Goal: Transaction & Acquisition: Purchase product/service

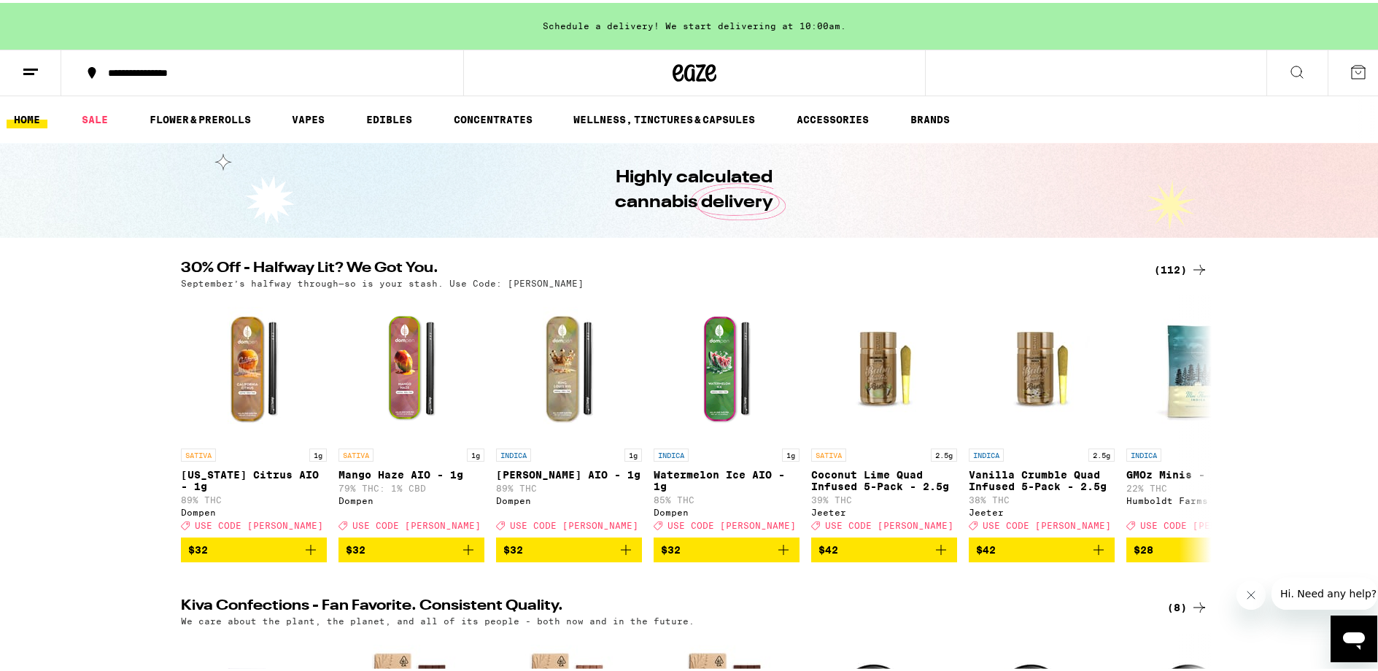
click at [1170, 266] on div "(112)" at bounding box center [1181, 267] width 54 height 18
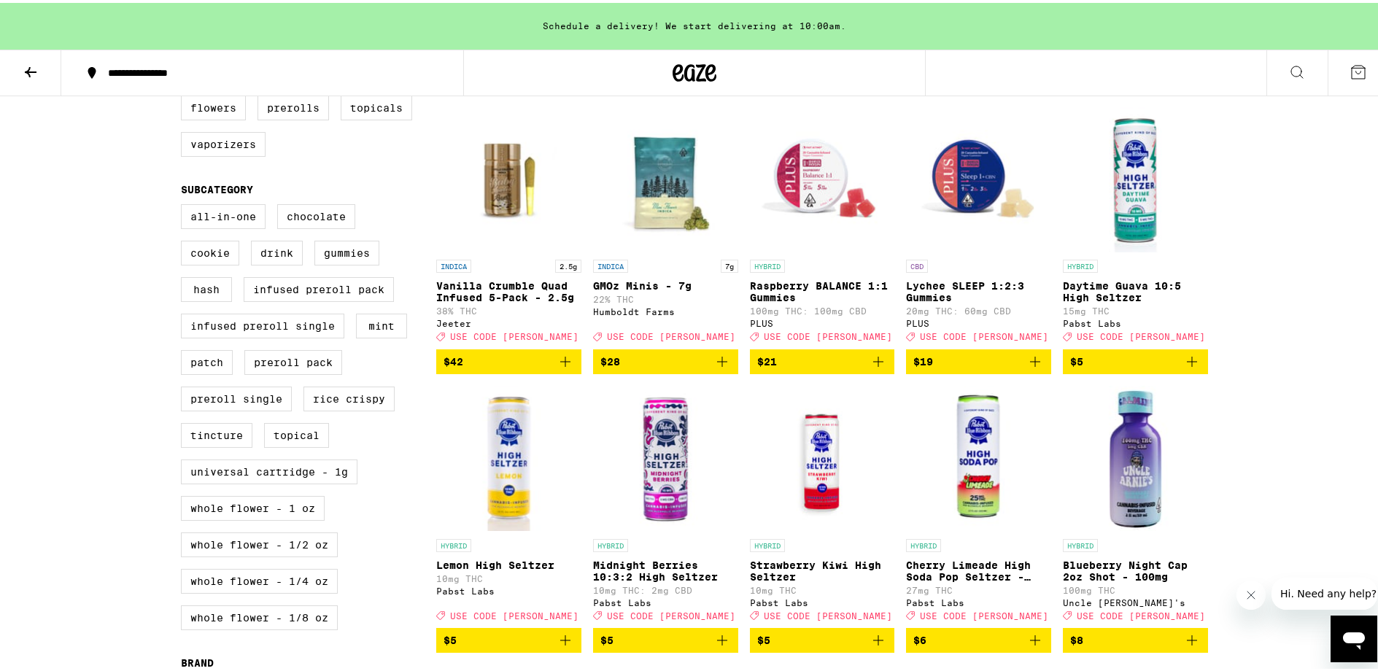
scroll to position [462, 0]
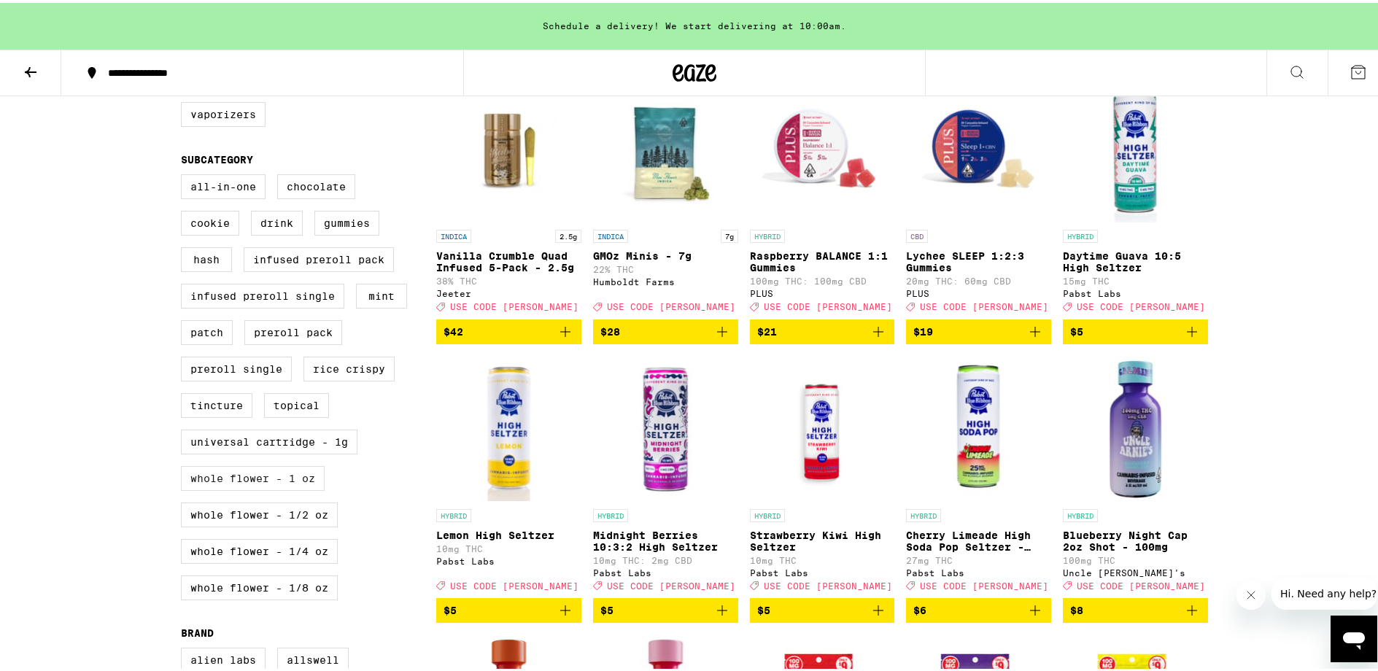
click at [289, 488] on label "Whole Flower - 1 oz" at bounding box center [253, 475] width 144 height 25
click at [185, 174] on input "Whole Flower - 1 oz" at bounding box center [184, 174] width 1 height 1
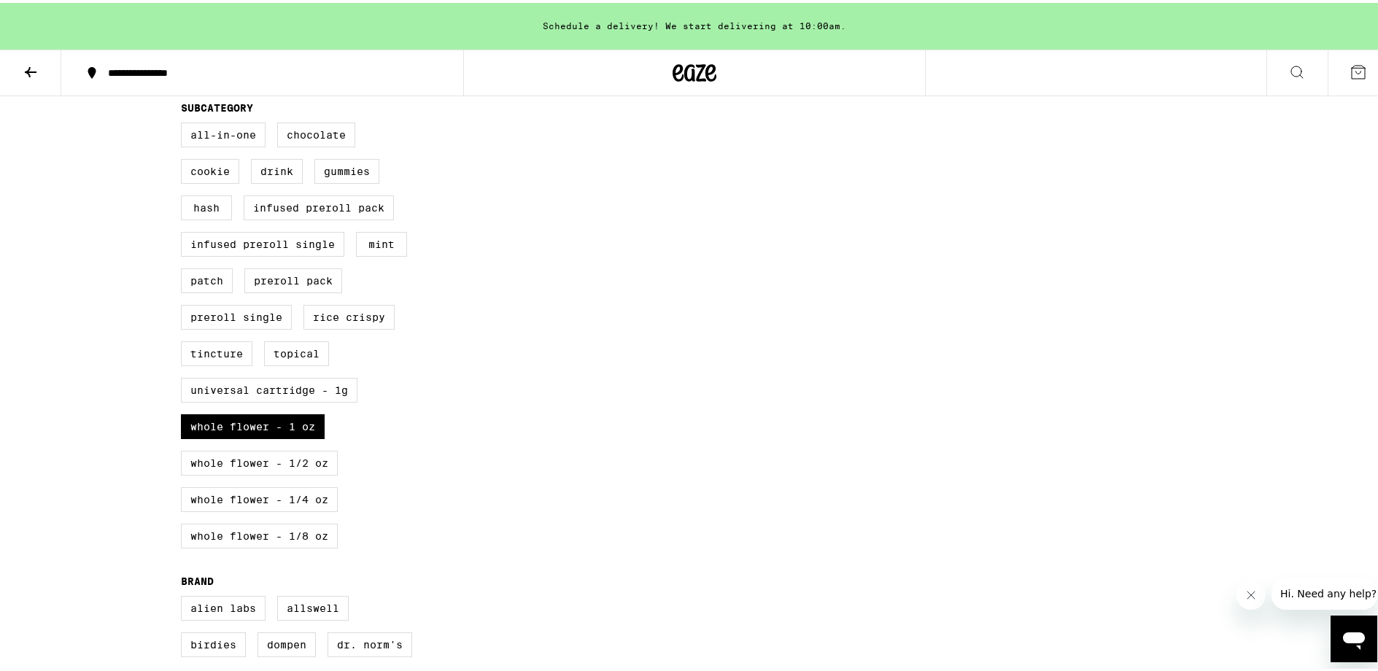
scroll to position [589, 0]
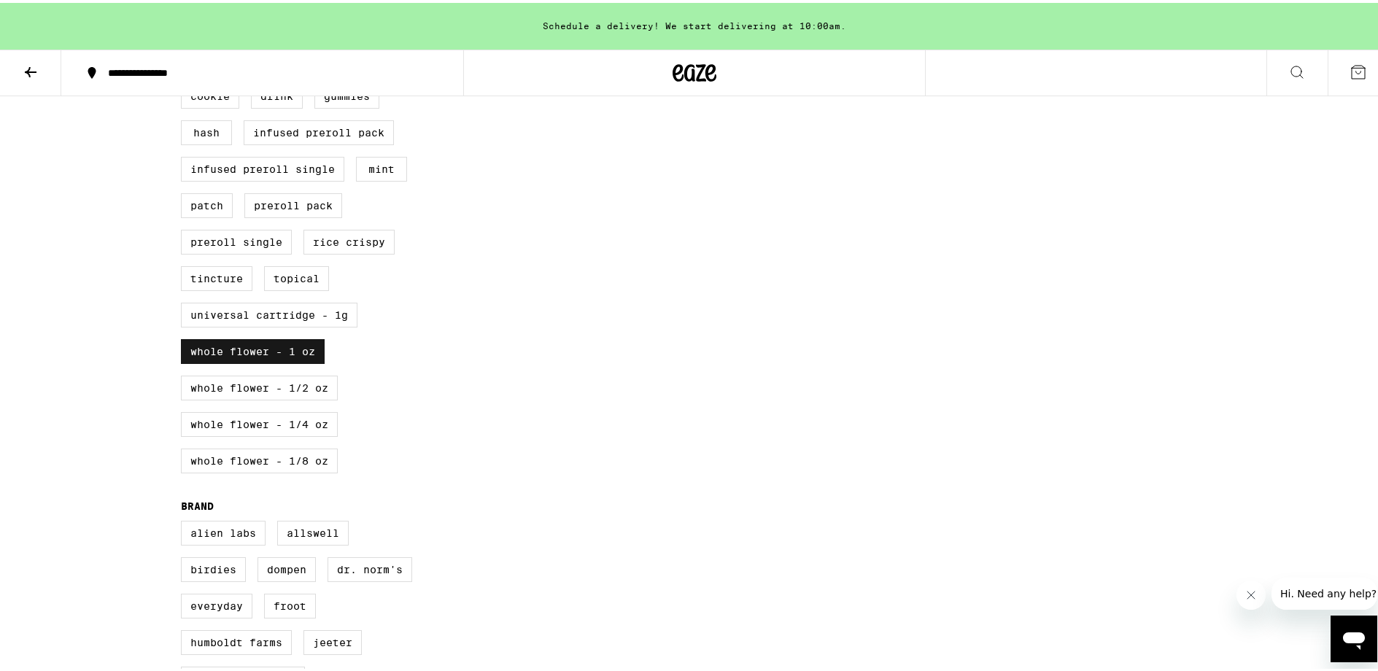
click at [279, 361] on label "Whole Flower - 1 oz" at bounding box center [253, 348] width 144 height 25
click at [185, 47] on input "Whole Flower - 1 oz" at bounding box center [184, 47] width 1 height 1
checkbox input "false"
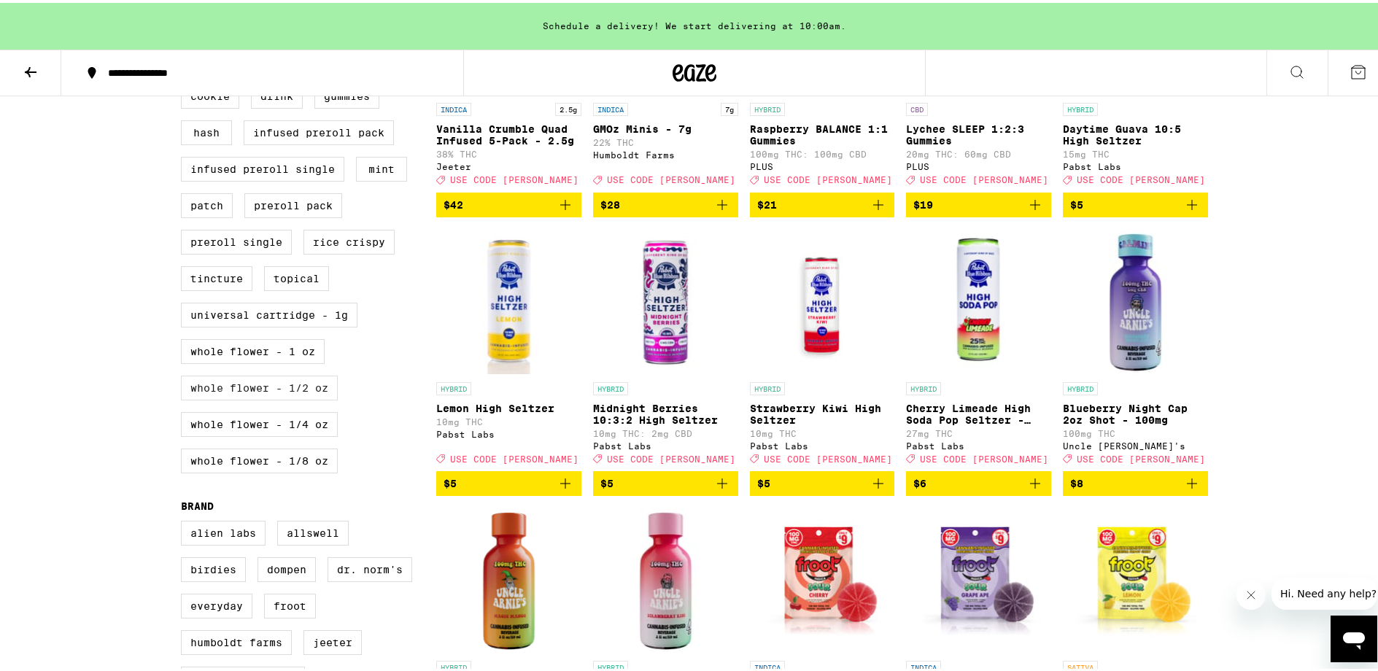
click at [306, 397] on label "Whole Flower - 1/2 oz" at bounding box center [259, 385] width 157 height 25
click at [185, 47] on input "Whole Flower - 1/2 oz" at bounding box center [184, 47] width 1 height 1
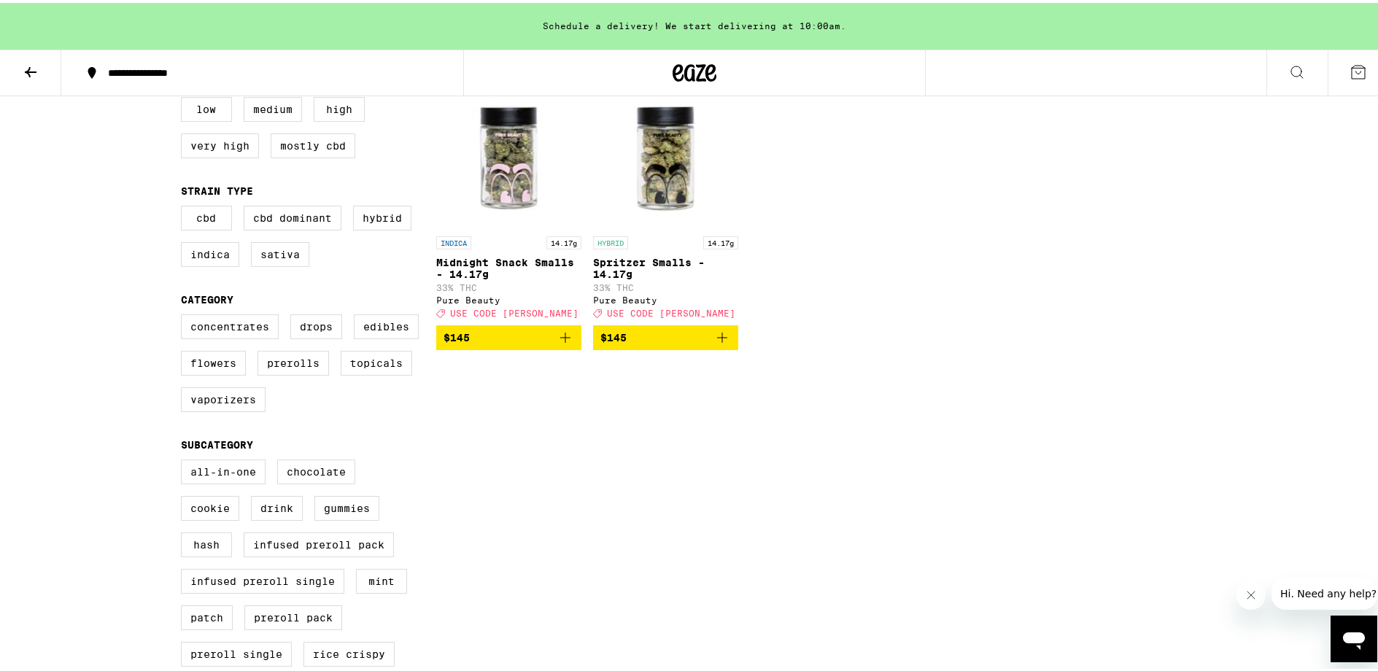
scroll to position [495, 0]
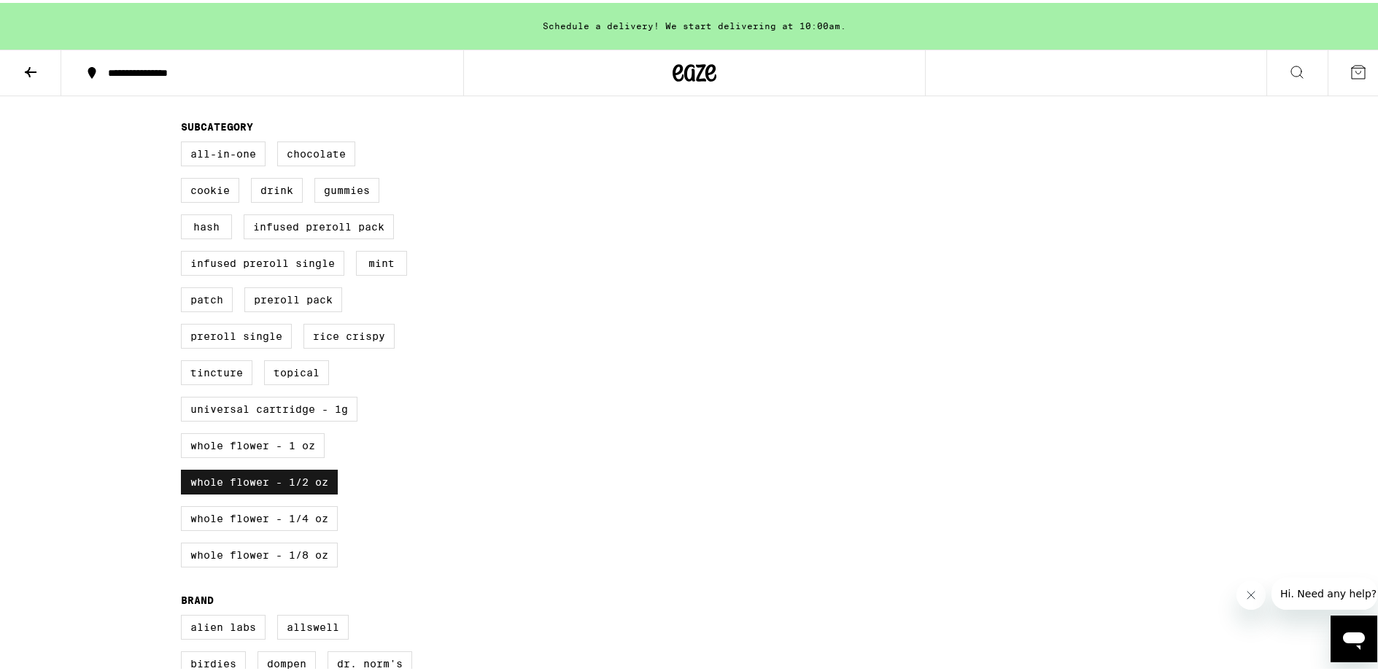
click at [291, 492] on label "Whole Flower - 1/2 oz" at bounding box center [259, 479] width 157 height 25
click at [185, 141] on input "Whole Flower - 1/2 oz" at bounding box center [184, 141] width 1 height 1
checkbox input "false"
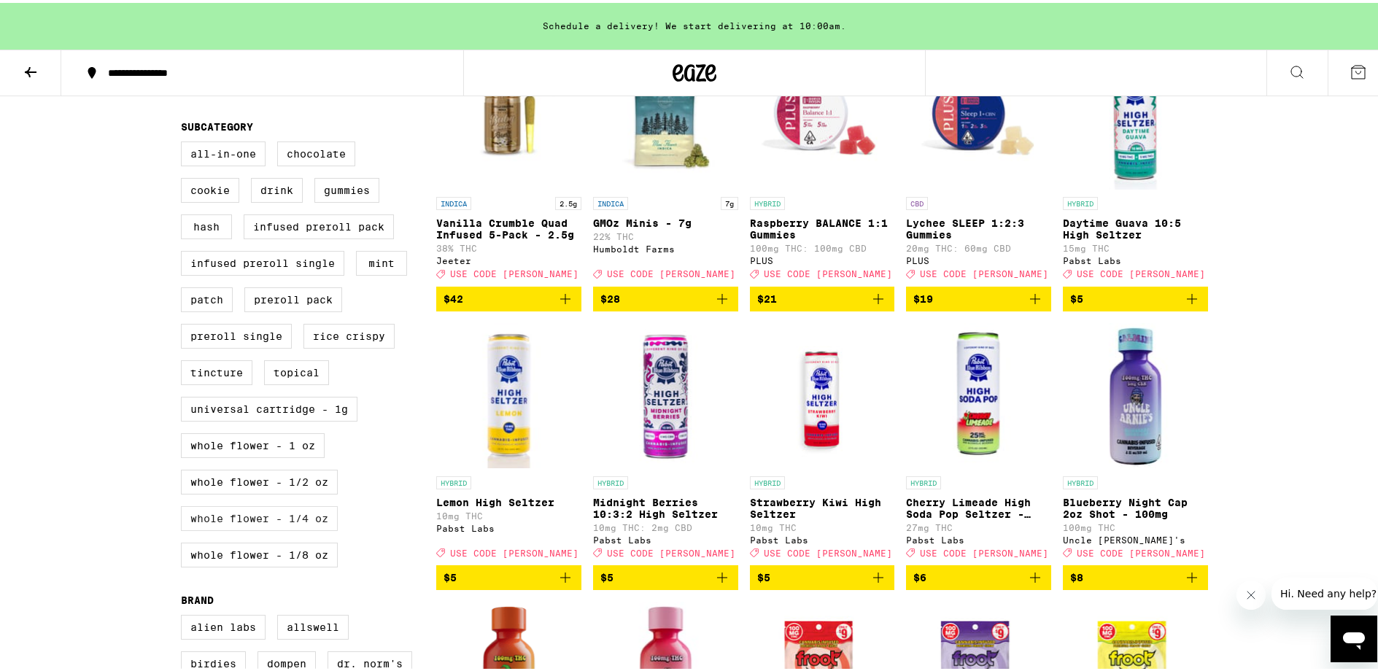
click at [290, 528] on label "Whole Flower - 1/4 oz" at bounding box center [259, 515] width 157 height 25
click at [185, 141] on input "Whole Flower - 1/4 oz" at bounding box center [184, 141] width 1 height 1
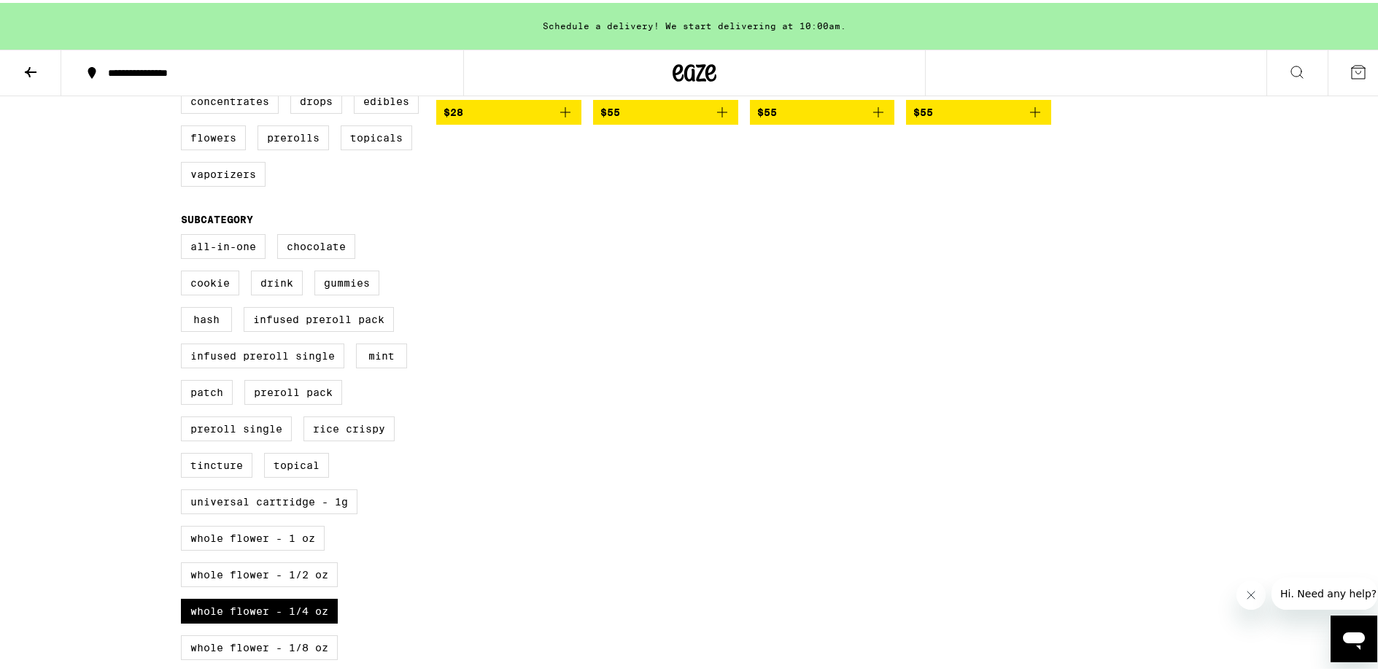
scroll to position [477, 0]
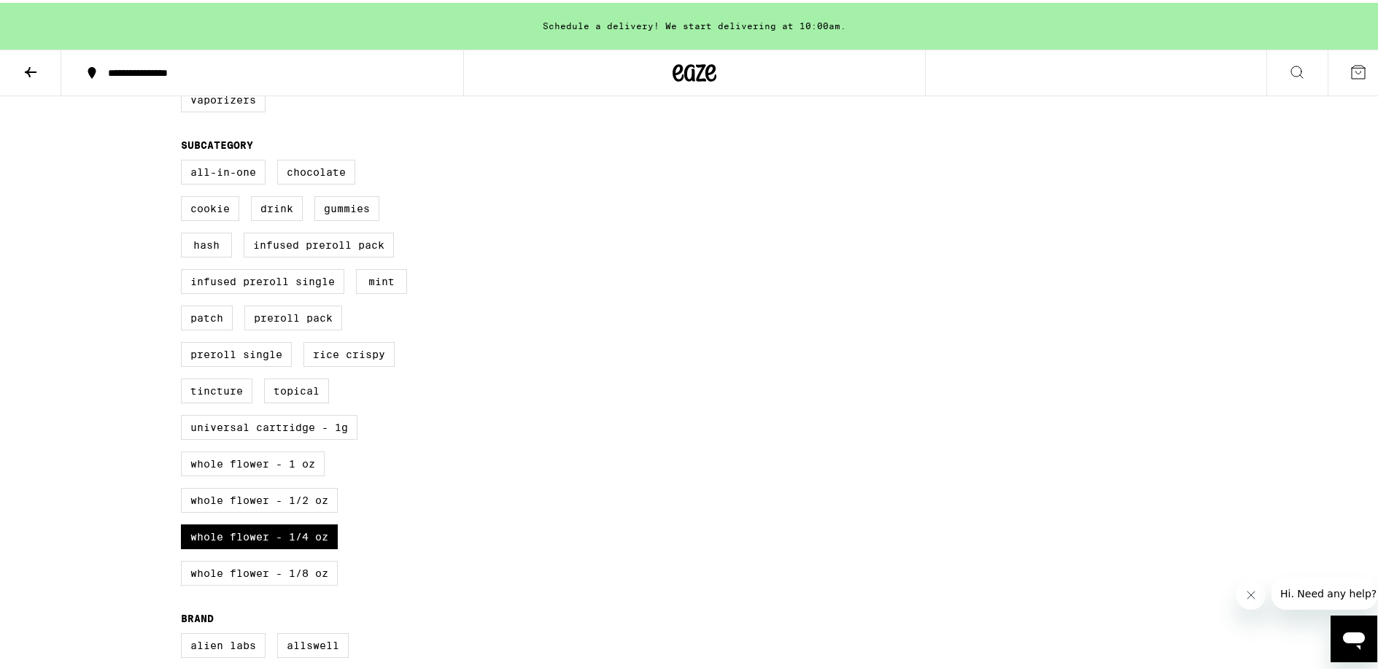
click at [263, 551] on div "All-In-One Chocolate Cookie Drink Gummies Hash Infused Preroll Pack Infused Pre…" at bounding box center [308, 376] width 255 height 438
click at [276, 546] on label "Whole Flower - 1/4 oz" at bounding box center [259, 533] width 157 height 25
click at [185, 160] on input "Whole Flower - 1/4 oz" at bounding box center [184, 159] width 1 height 1
checkbox input "false"
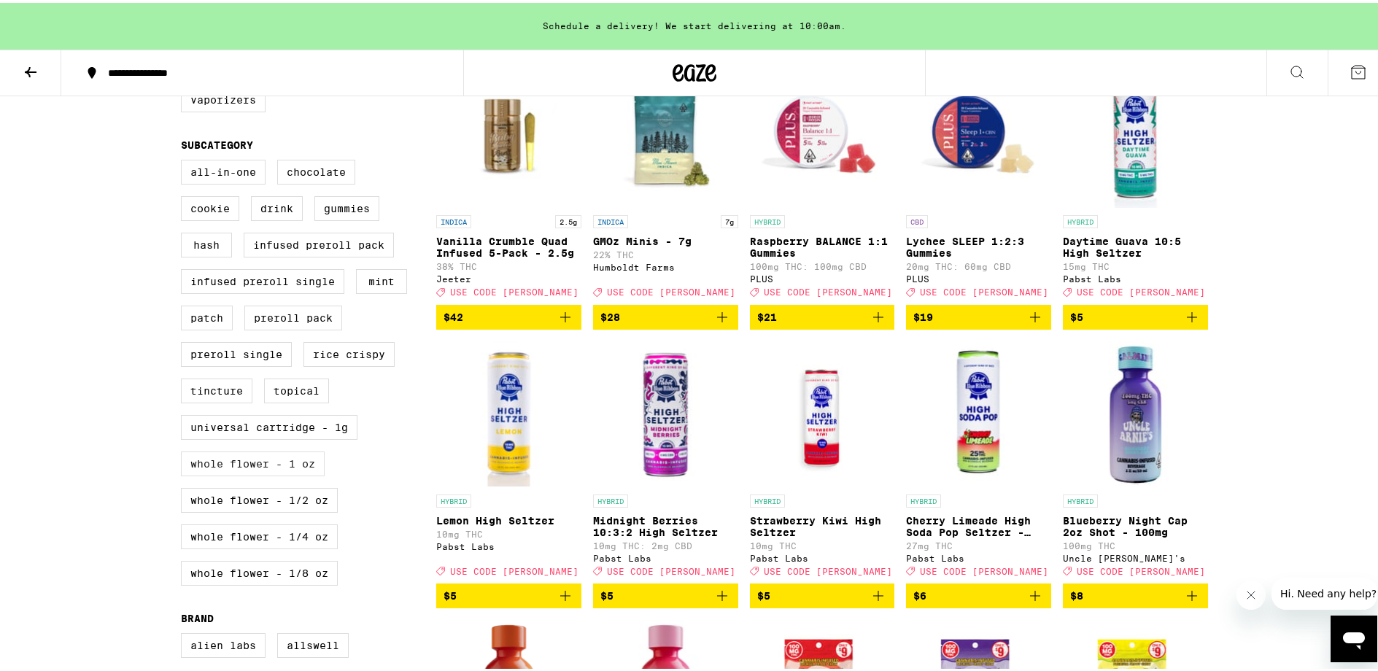
click at [308, 473] on label "Whole Flower - 1 oz" at bounding box center [253, 460] width 144 height 25
click at [185, 160] on input "Whole Flower - 1 oz" at bounding box center [184, 159] width 1 height 1
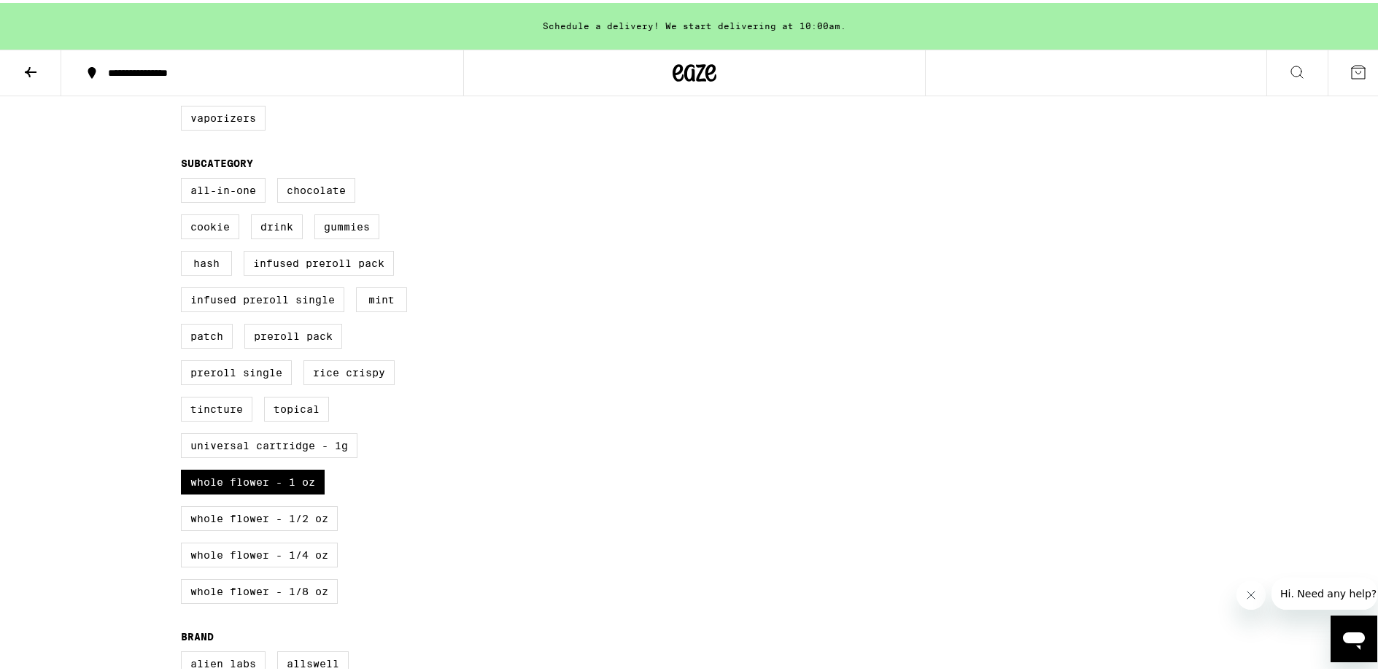
scroll to position [22, 0]
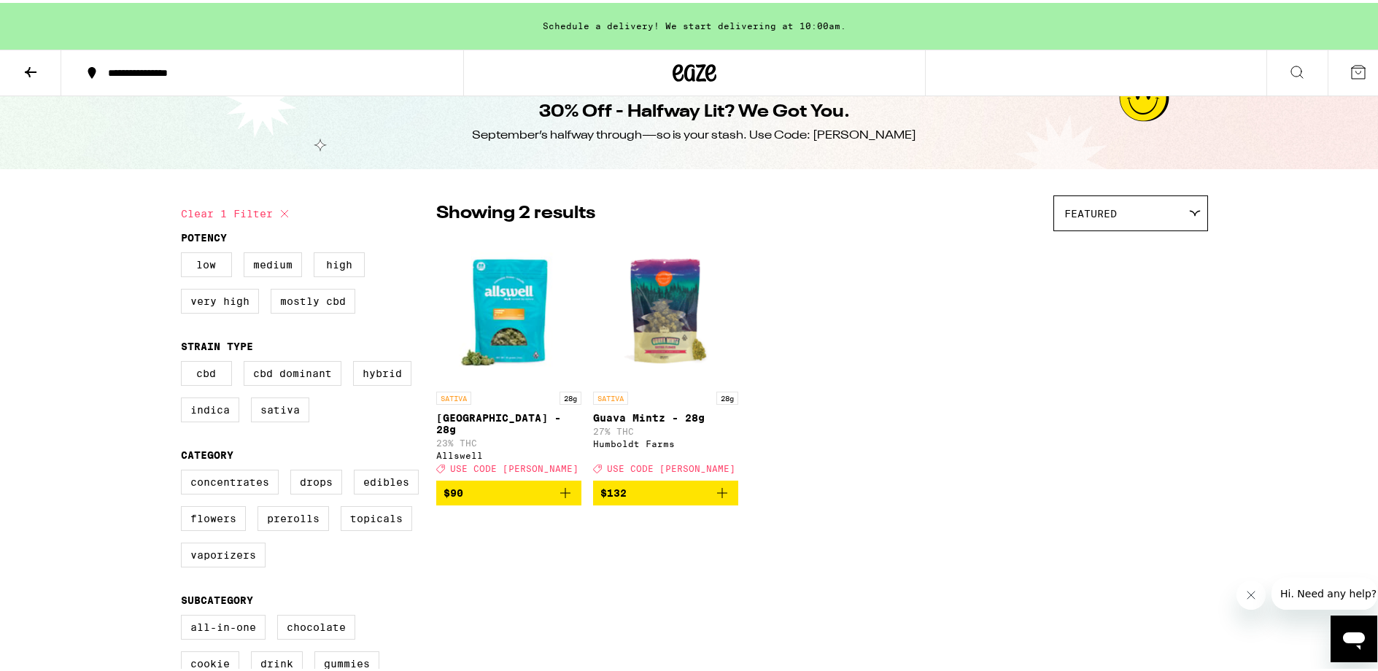
click at [626, 489] on span "$132" at bounding box center [665, 490] width 131 height 18
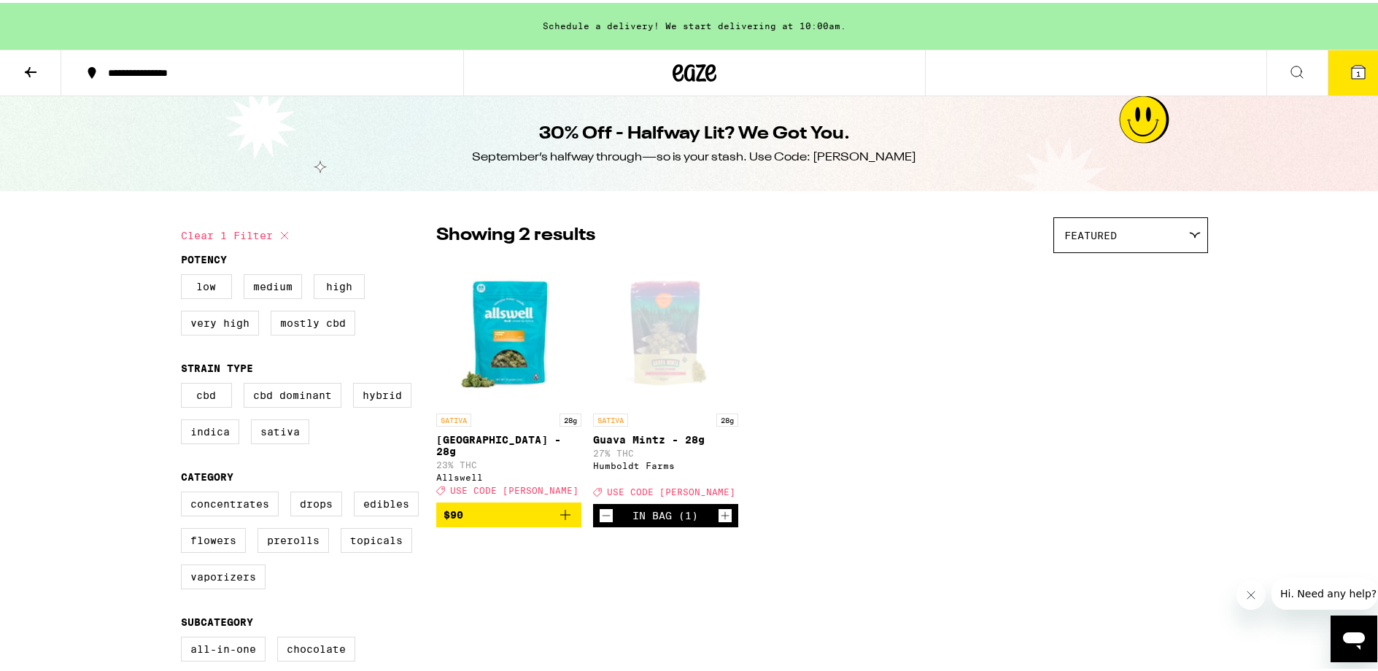
scroll to position [551, 0]
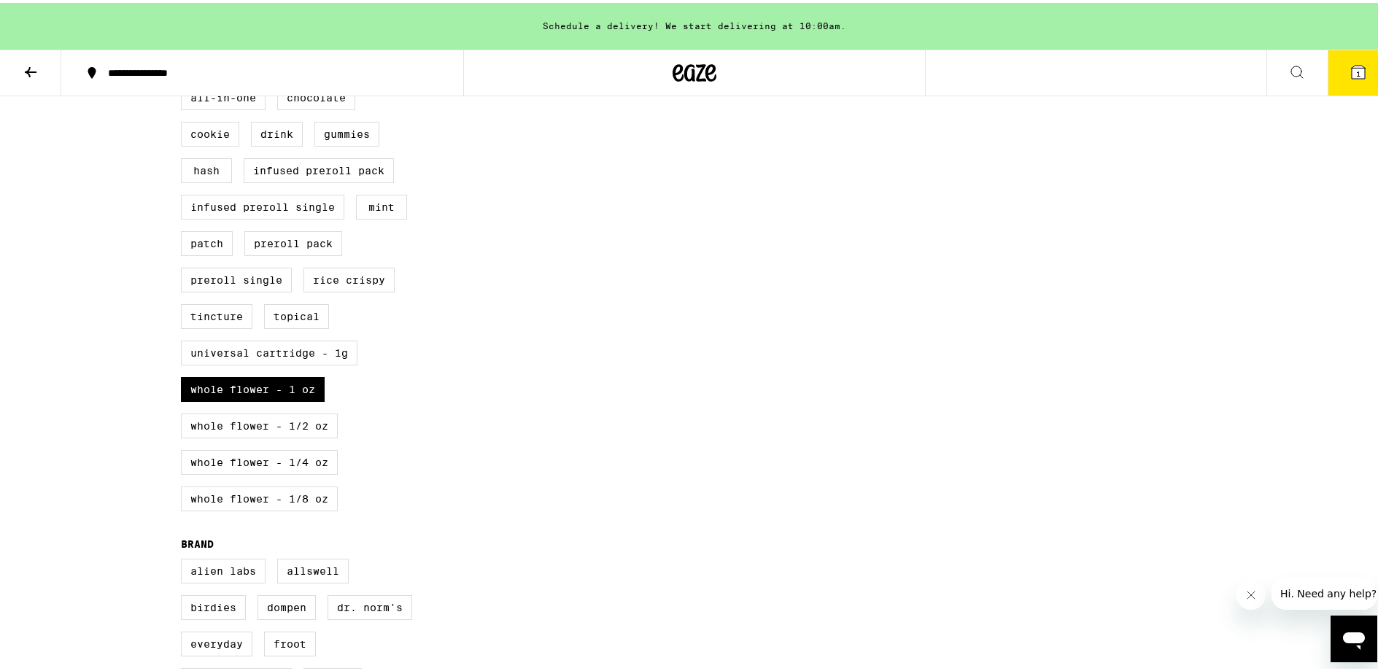
drag, startPoint x: 265, startPoint y: 415, endPoint x: 373, endPoint y: 406, distance: 109.0
click at [265, 399] on label "Whole Flower - 1 oz" at bounding box center [253, 386] width 144 height 25
click at [185, 85] on input "Whole Flower - 1 oz" at bounding box center [184, 85] width 1 height 1
checkbox input "false"
